Goal: Transaction & Acquisition: Download file/media

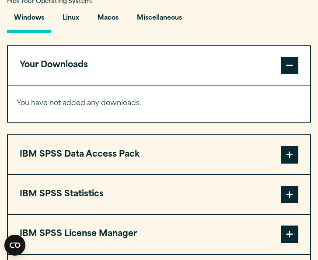
scroll to position [660, 0]
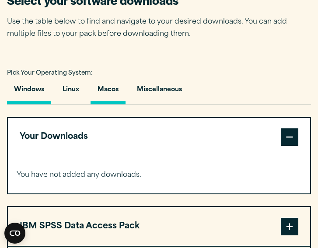
scroll to position [578, 0]
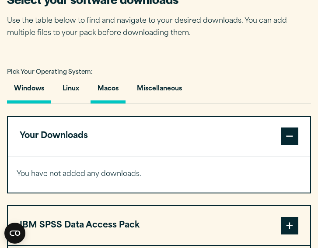
click at [112, 92] on button "Macos" at bounding box center [107, 91] width 35 height 25
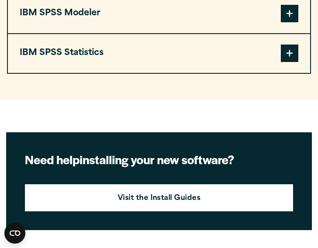
scroll to position [831, 0]
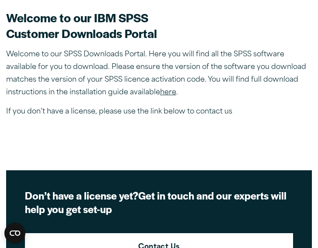
scroll to position [233, 0]
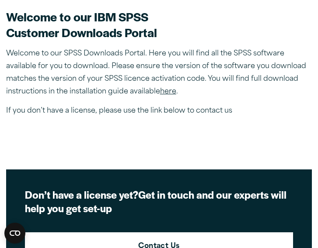
click at [170, 90] on link "here" at bounding box center [168, 91] width 16 height 7
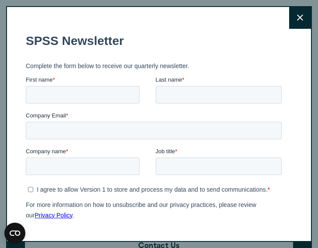
click at [296, 20] on button "Close" at bounding box center [300, 18] width 22 height 22
click at [309, 14] on button "Close" at bounding box center [300, 18] width 22 height 22
click at [301, 15] on icon at bounding box center [300, 17] width 6 height 7
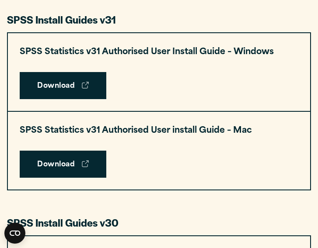
scroll to position [452, 0]
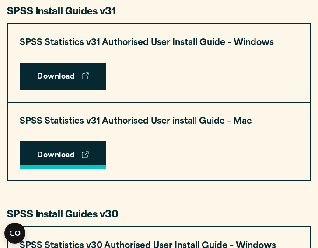
click at [44, 148] on link "Download" at bounding box center [63, 155] width 86 height 27
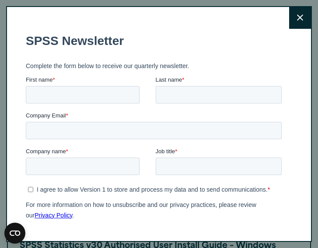
click at [302, 11] on button "Close" at bounding box center [300, 18] width 22 height 22
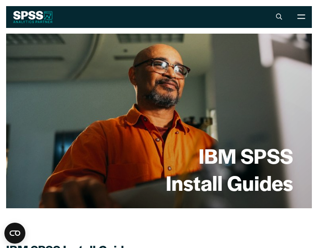
scroll to position [0, 0]
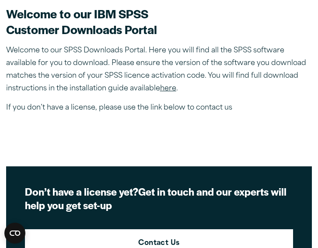
scroll to position [279, 0]
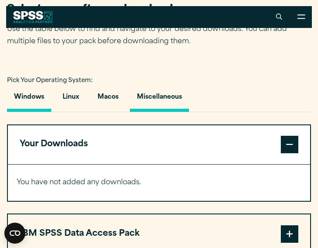
scroll to position [567, 0]
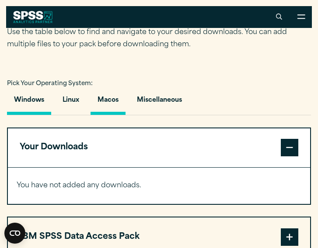
click at [113, 94] on button "Macos" at bounding box center [107, 102] width 35 height 25
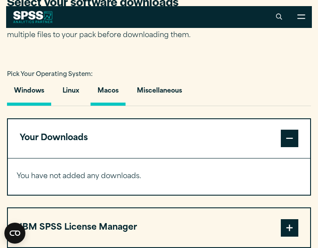
scroll to position [573, 0]
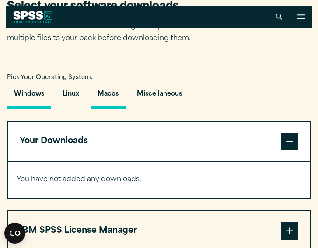
click at [36, 95] on button "Windows" at bounding box center [29, 96] width 44 height 25
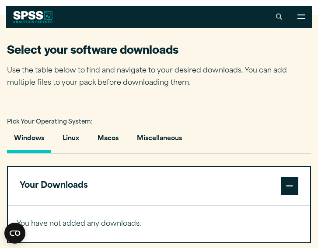
scroll to position [494, 0]
